Goal: Task Accomplishment & Management: Complete application form

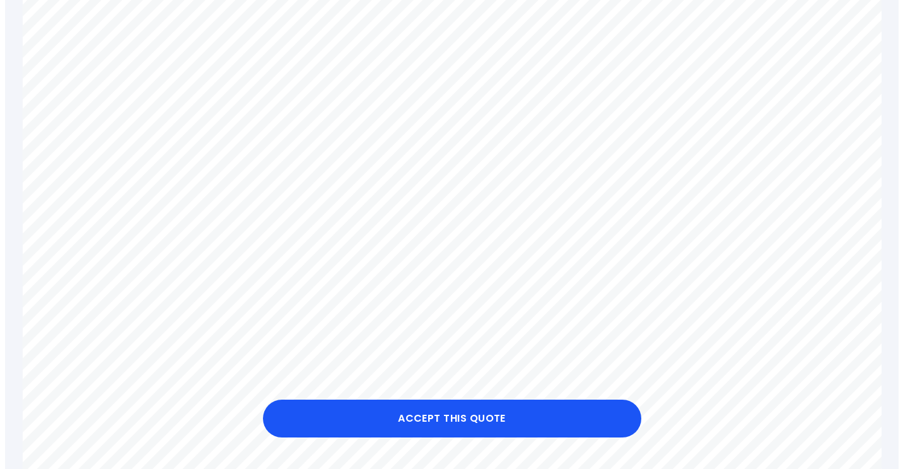
scroll to position [605, 0]
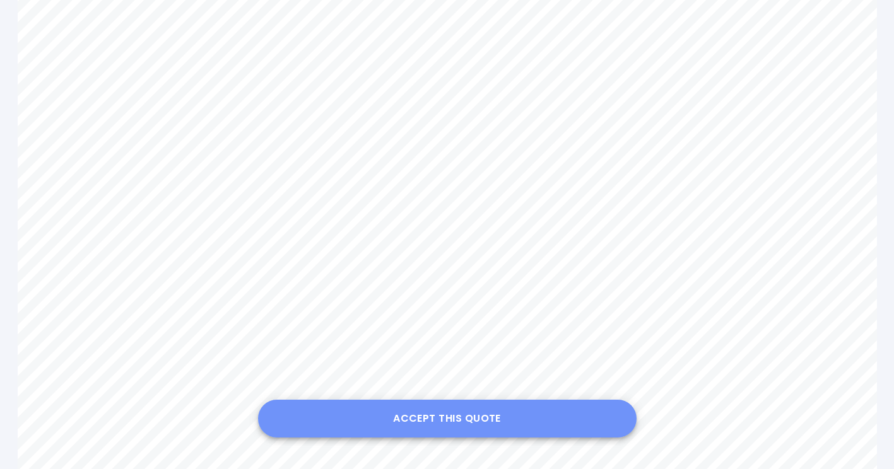
click at [406, 420] on button "Accept this Quote" at bounding box center [447, 419] width 378 height 38
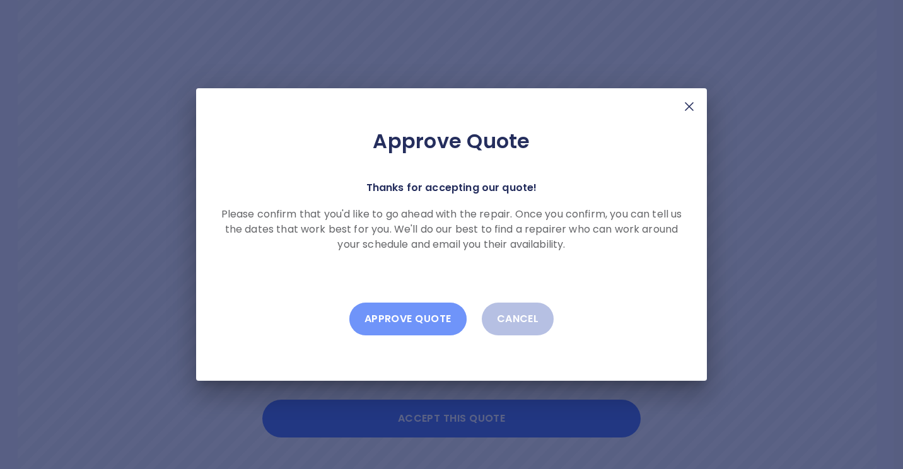
click at [414, 315] on button "Approve Quote" at bounding box center [407, 319] width 117 height 33
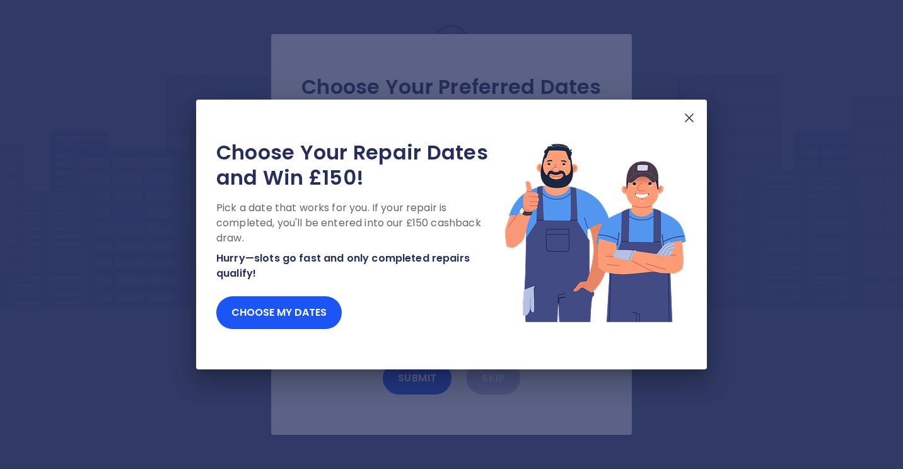
click at [691, 116] on img at bounding box center [689, 117] width 15 height 15
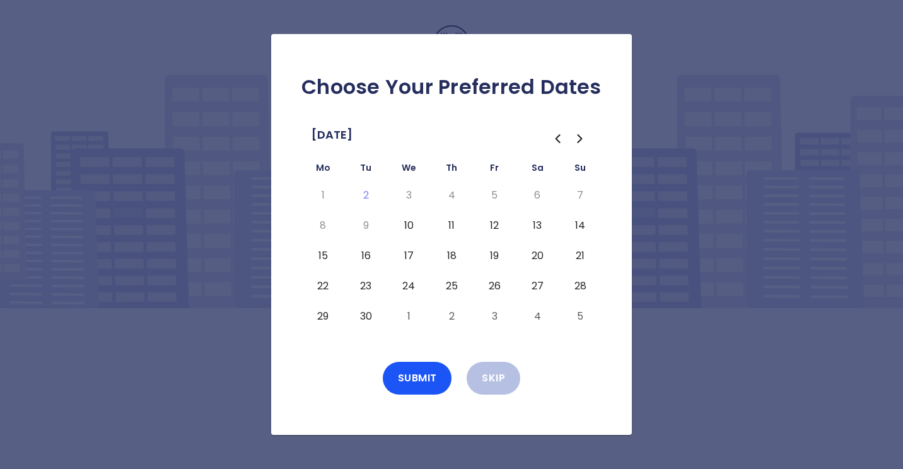
click at [450, 222] on button "11" at bounding box center [451, 226] width 23 height 20
click at [539, 221] on button "13" at bounding box center [537, 226] width 23 height 20
click at [407, 255] on button "17" at bounding box center [408, 256] width 23 height 20
click at [426, 368] on button "Submit" at bounding box center [417, 378] width 69 height 33
